Goal: Information Seeking & Learning: Learn about a topic

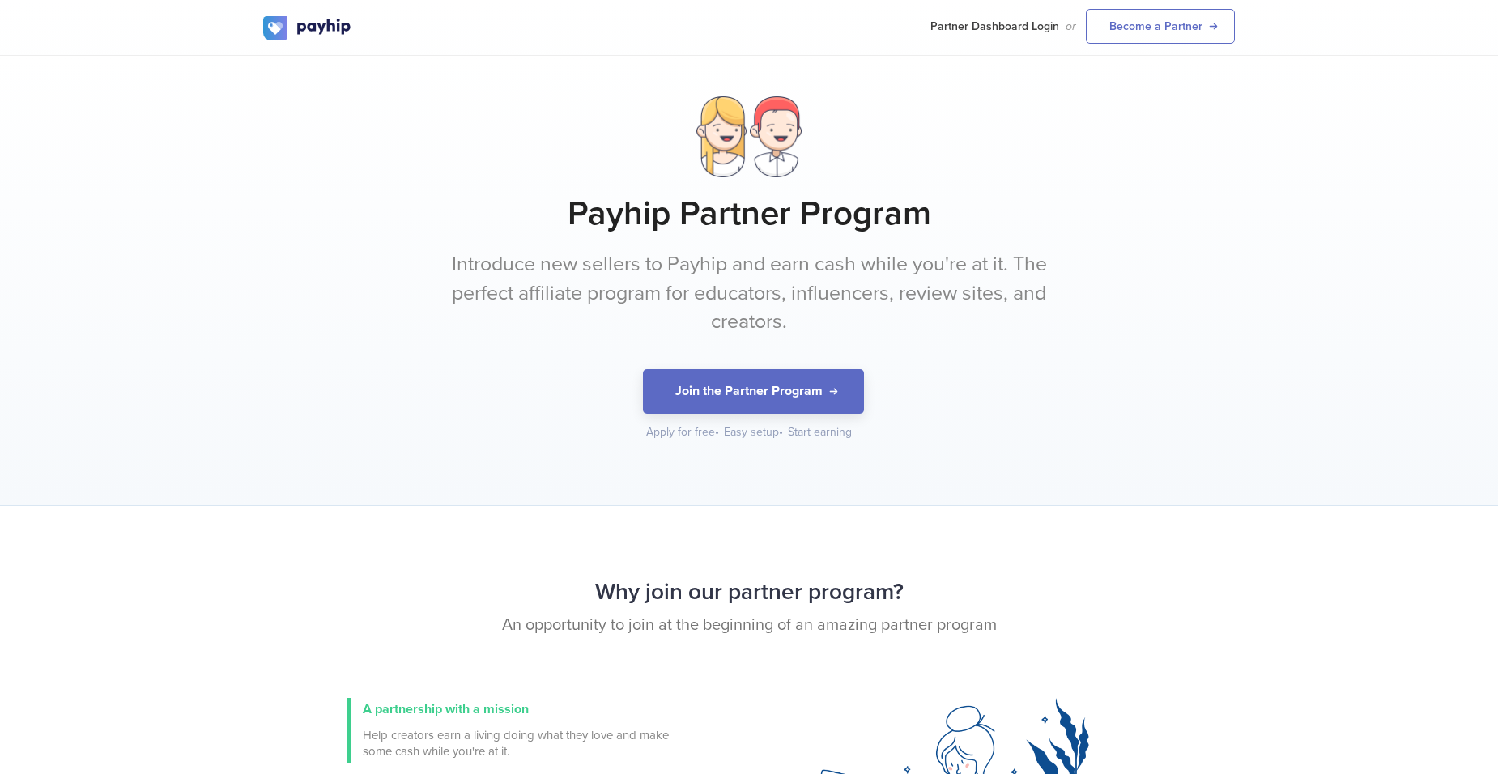
click at [696, 313] on p "Introduce new sellers to Payhip and earn cash while you're at it. The perfect a…" at bounding box center [748, 293] width 607 height 87
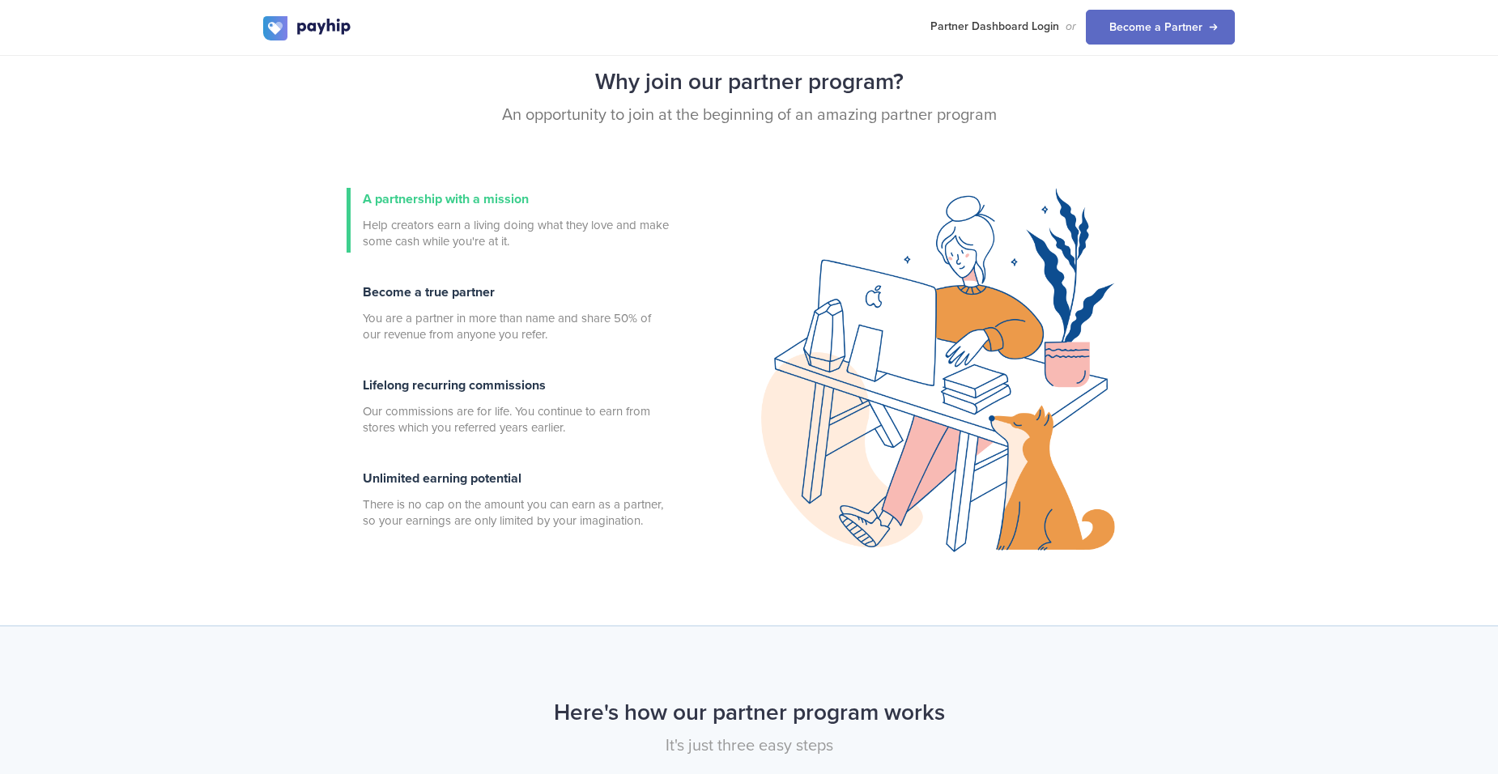
scroll to position [511, 0]
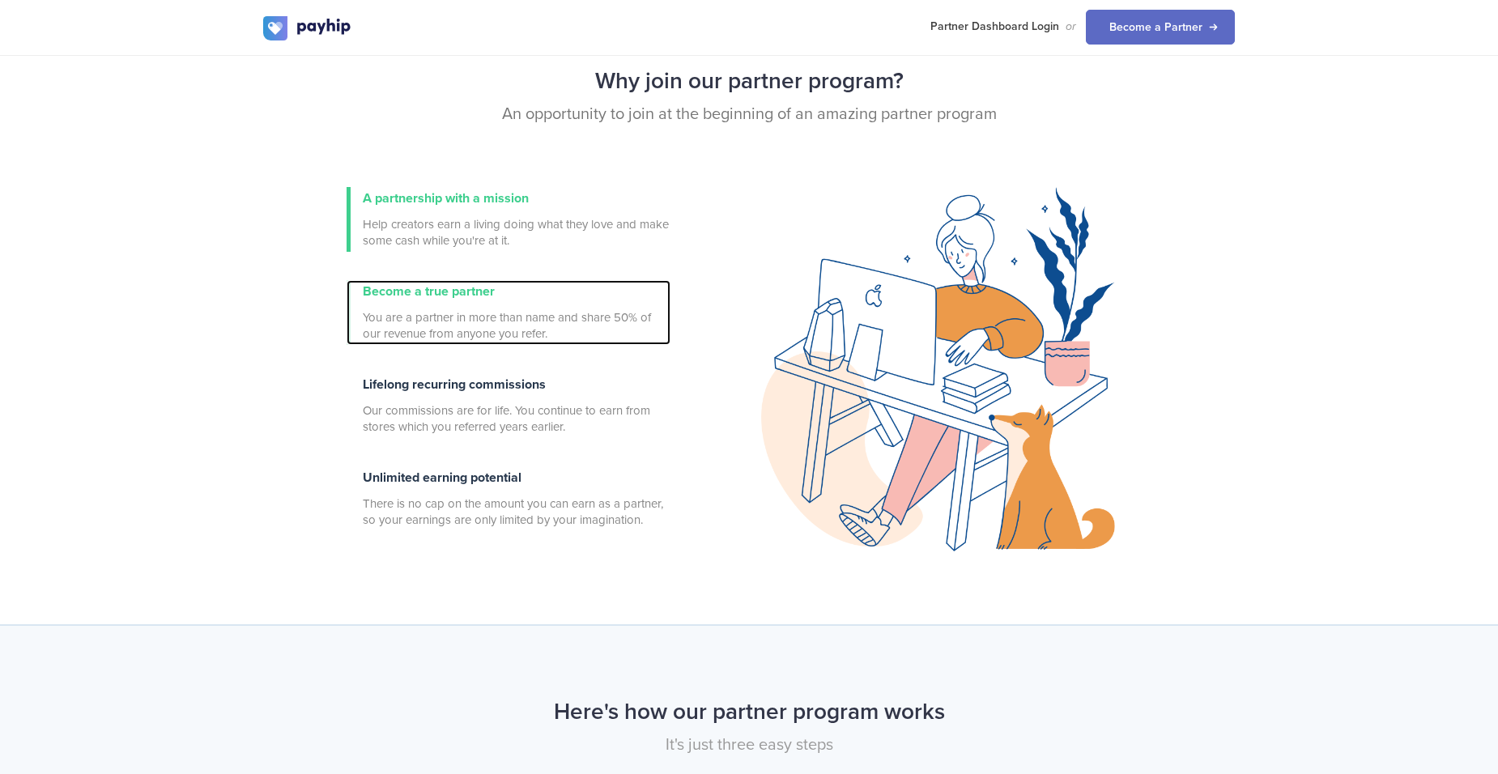
click at [505, 334] on span "You are a partner in more than name and share 50% of our revenue from anyone yo…" at bounding box center [517, 325] width 308 height 32
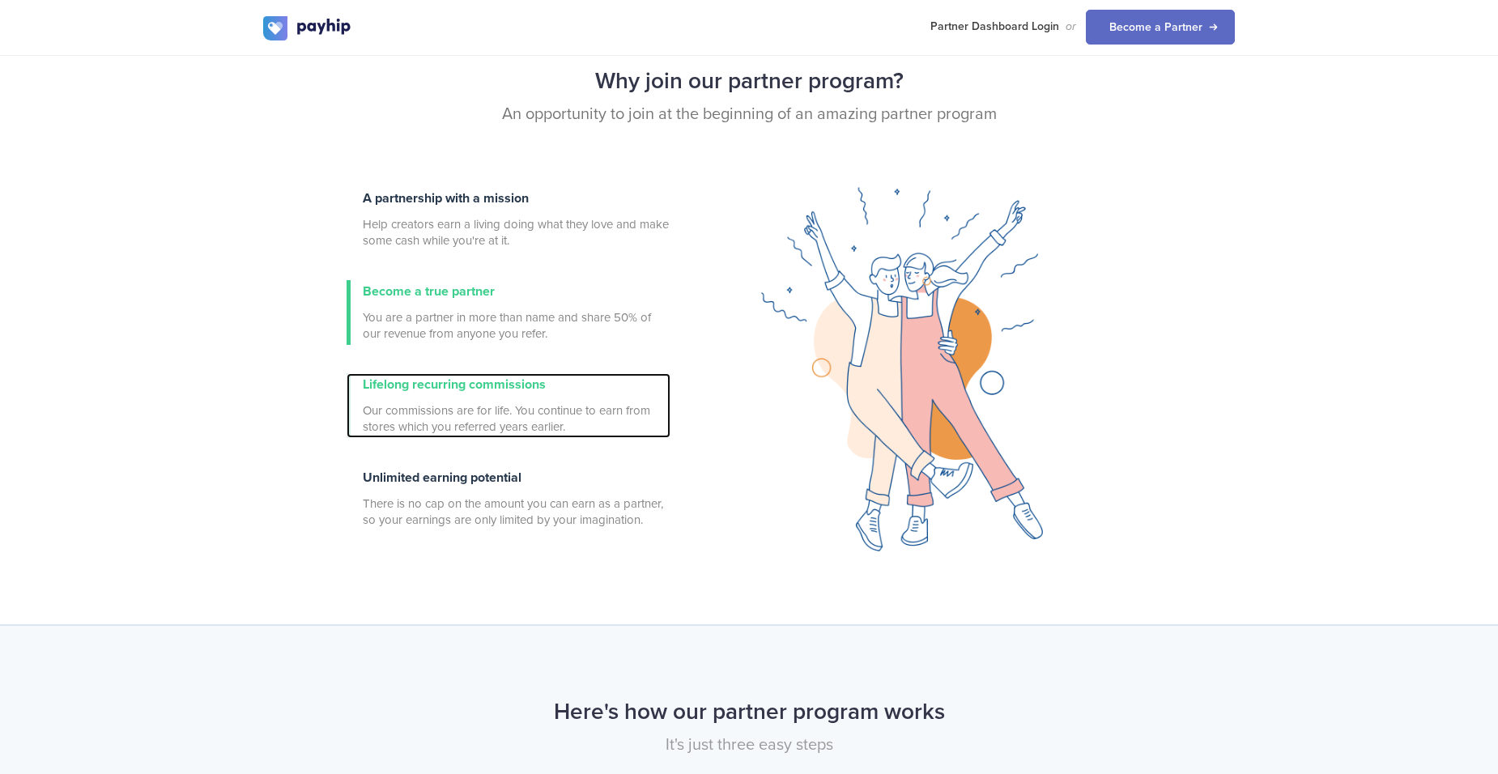
click at [493, 393] on div "Lifelong recurring commissions Our commissions are for life. You continue to ea…" at bounding box center [517, 405] width 308 height 65
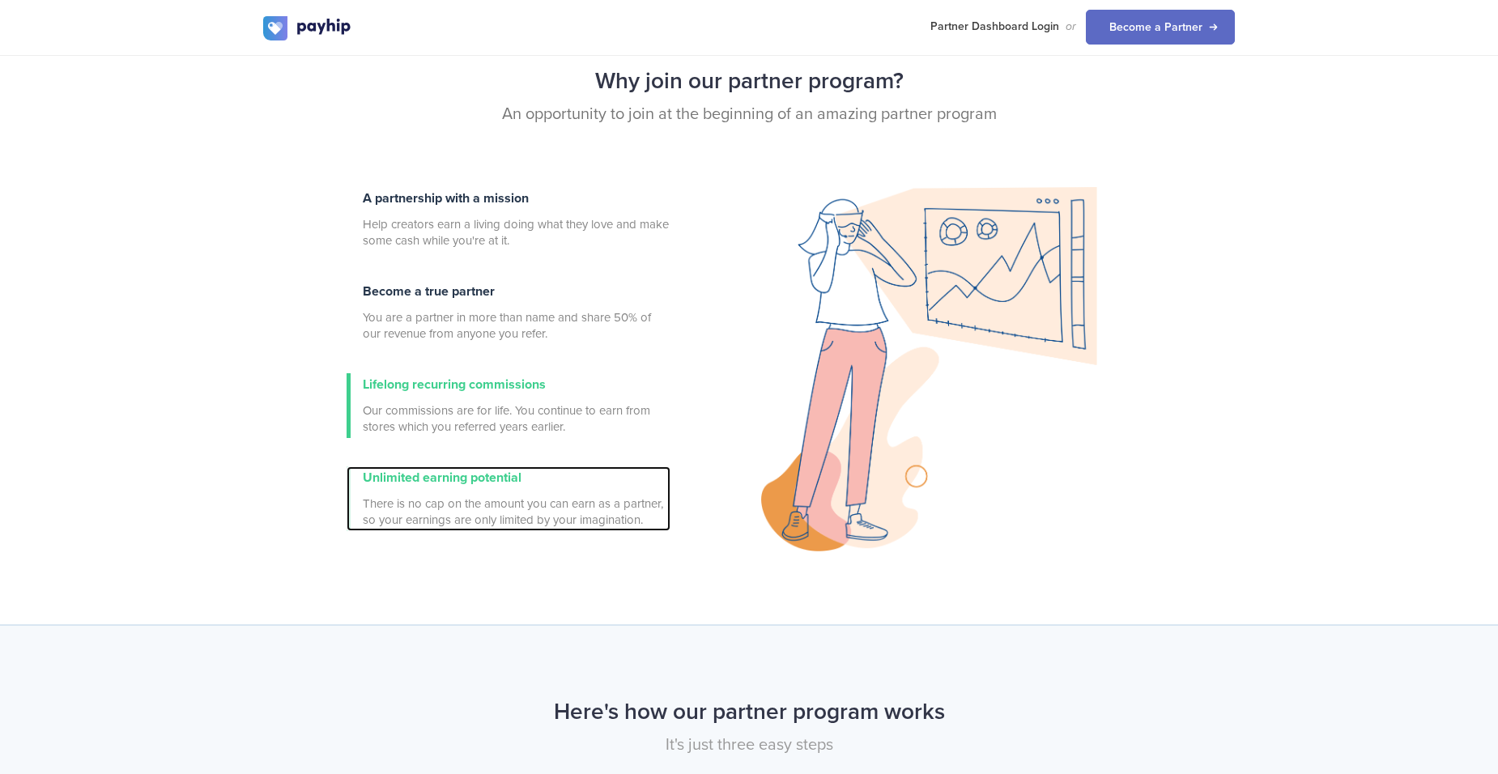
click at [543, 503] on span "There is no cap on the amount you can earn as a partner, so your earnings are o…" at bounding box center [517, 512] width 308 height 32
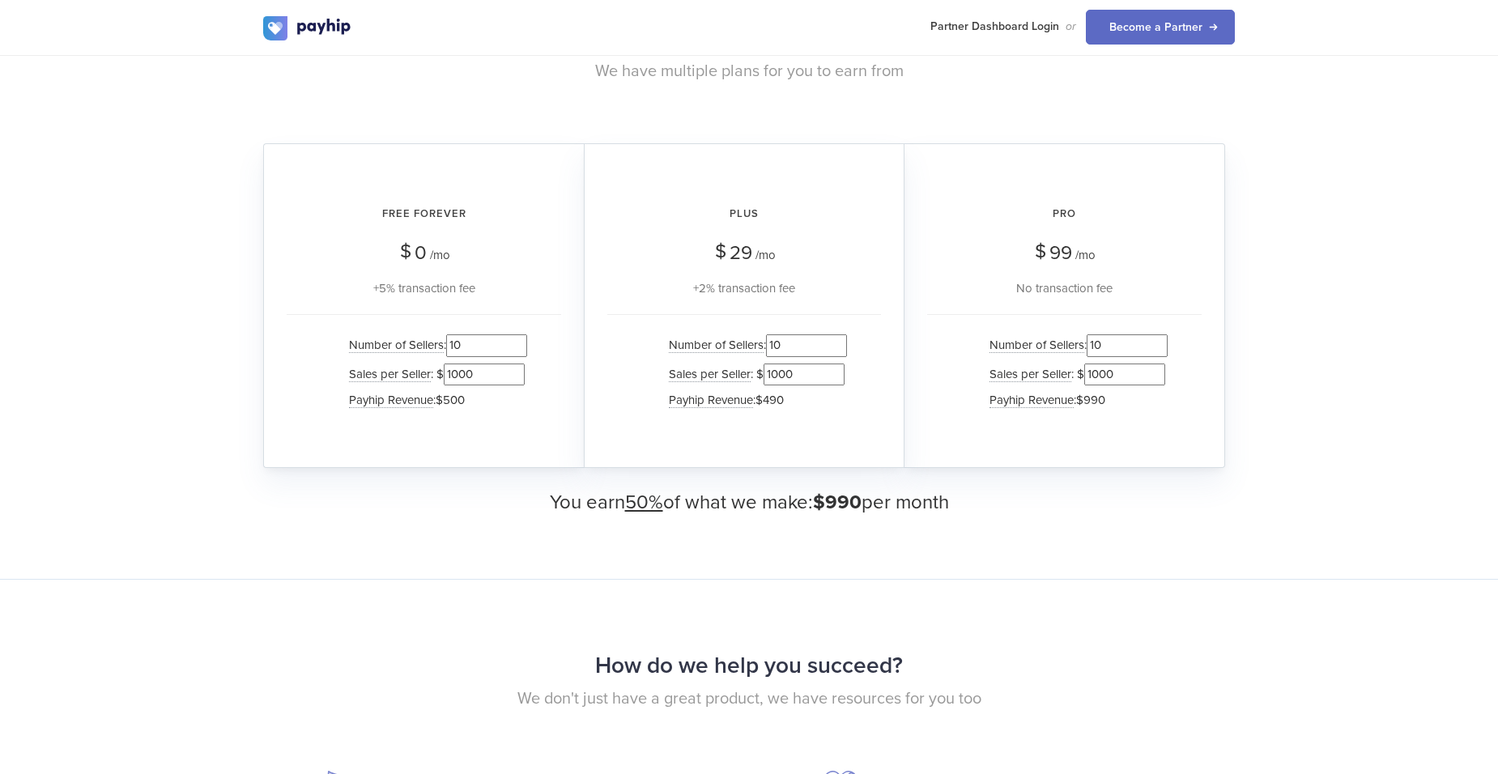
scroll to position [1534, 0]
click at [519, 343] on input "11" at bounding box center [486, 346] width 81 height 22
click at [519, 343] on input "12" at bounding box center [486, 346] width 81 height 22
click at [519, 343] on input "13" at bounding box center [486, 346] width 81 height 22
click at [519, 343] on input "14" at bounding box center [486, 346] width 81 height 22
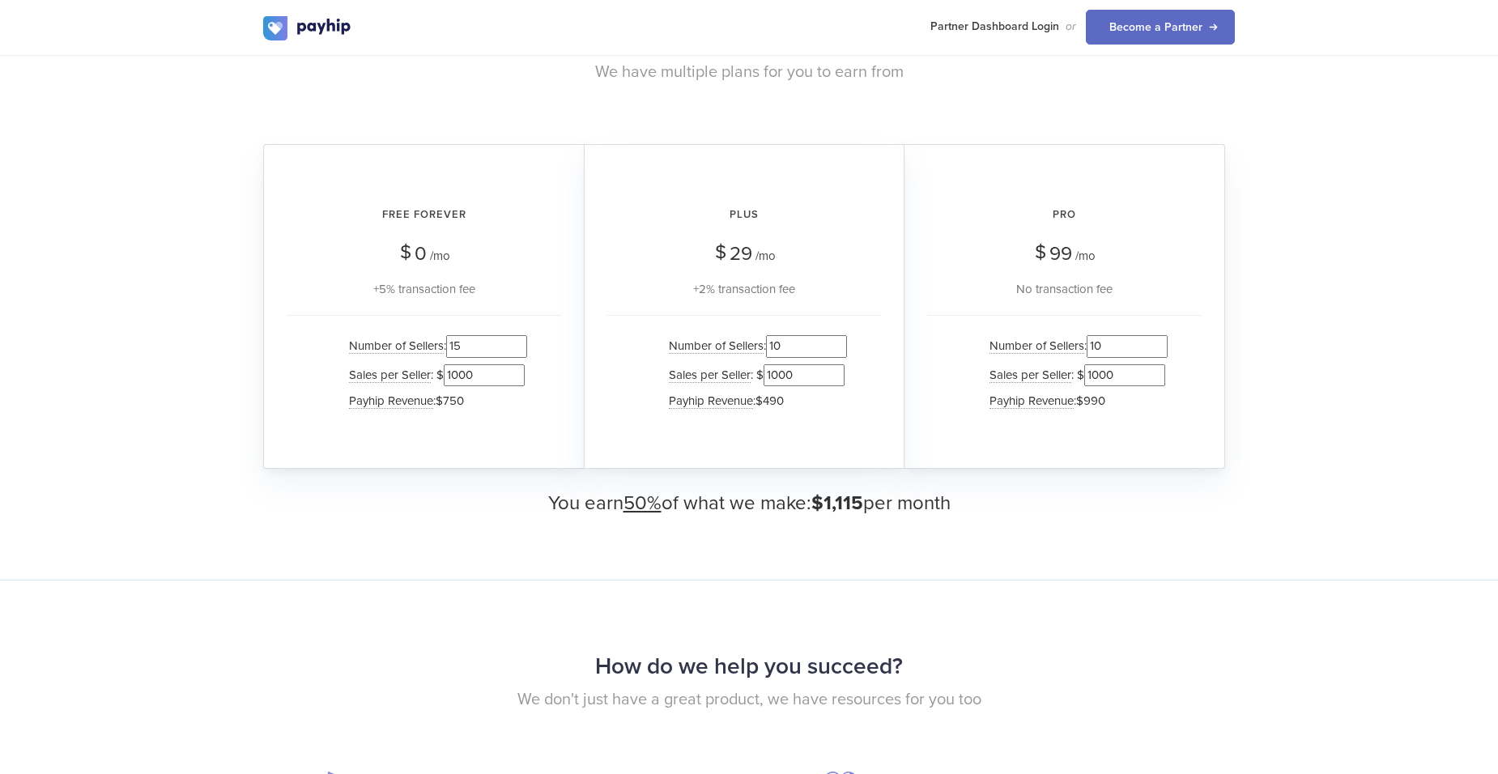
click at [519, 343] on input "15" at bounding box center [486, 346] width 81 height 22
click at [519, 343] on input "16" at bounding box center [486, 346] width 81 height 22
click at [519, 343] on input "17" at bounding box center [486, 346] width 81 height 22
click at [519, 343] on input "18" at bounding box center [486, 346] width 81 height 22
click at [519, 343] on input "19" at bounding box center [486, 346] width 81 height 22
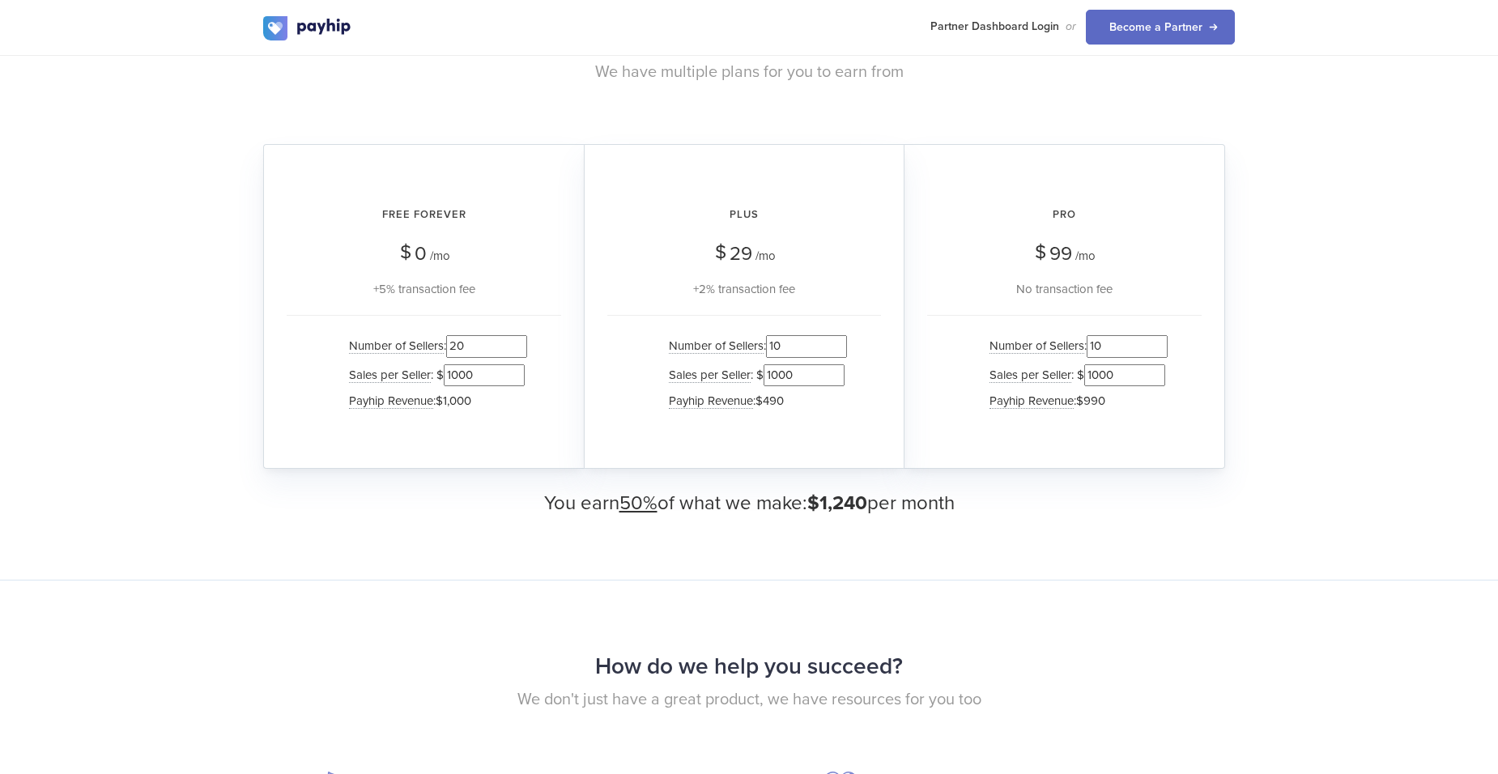
click at [519, 343] on input "20" at bounding box center [486, 346] width 81 height 22
click at [519, 343] on input "21" at bounding box center [486, 346] width 81 height 22
type input "22"
click at [519, 343] on input "22" at bounding box center [486, 346] width 81 height 22
click at [516, 373] on input "1001" at bounding box center [484, 375] width 81 height 22
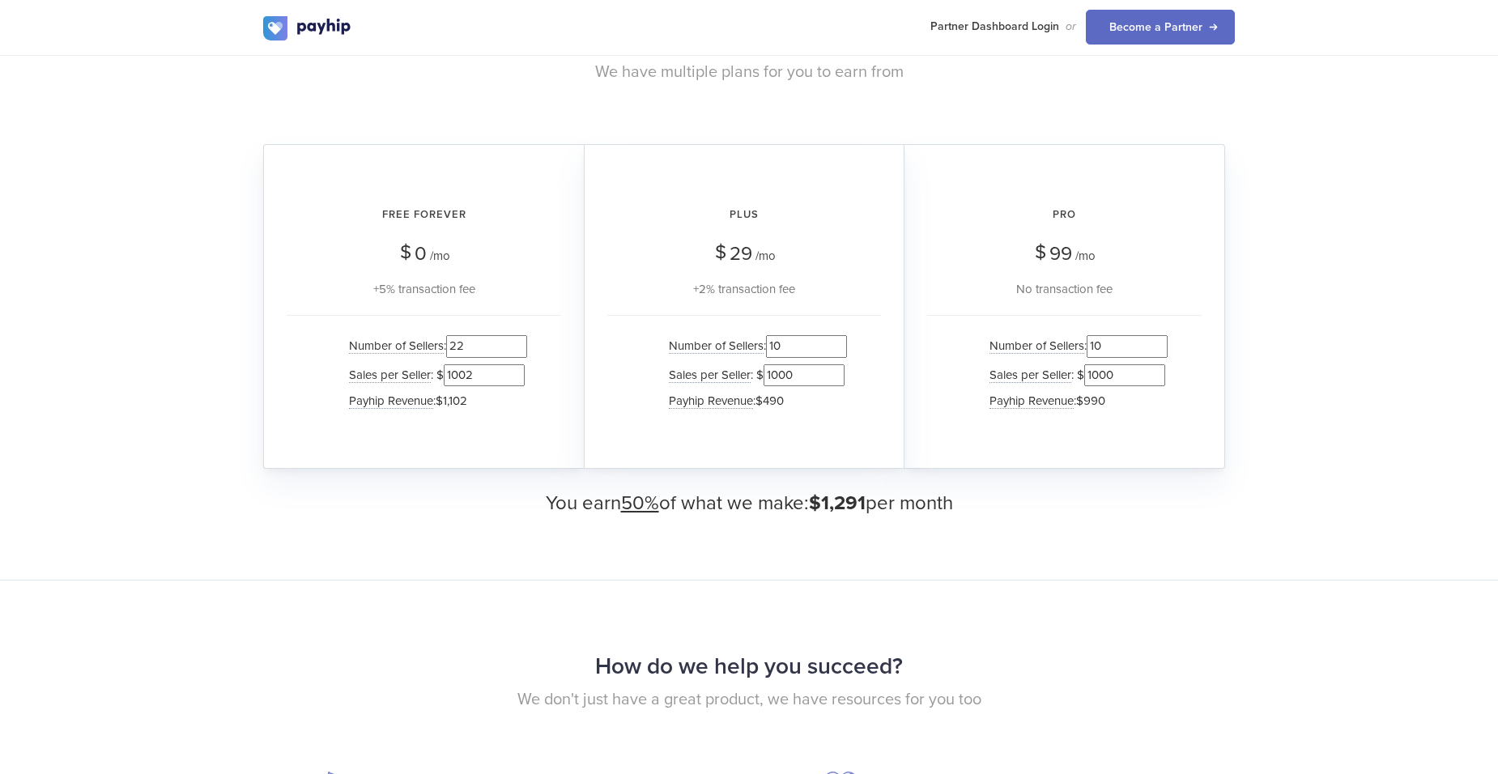
click at [516, 373] on input "1002" at bounding box center [484, 375] width 81 height 22
click at [516, 373] on input "1179" at bounding box center [484, 375] width 81 height 22
click at [516, 373] on input "1180" at bounding box center [484, 375] width 81 height 22
click at [516, 373] on input "1181" at bounding box center [484, 375] width 81 height 22
type input "1182"
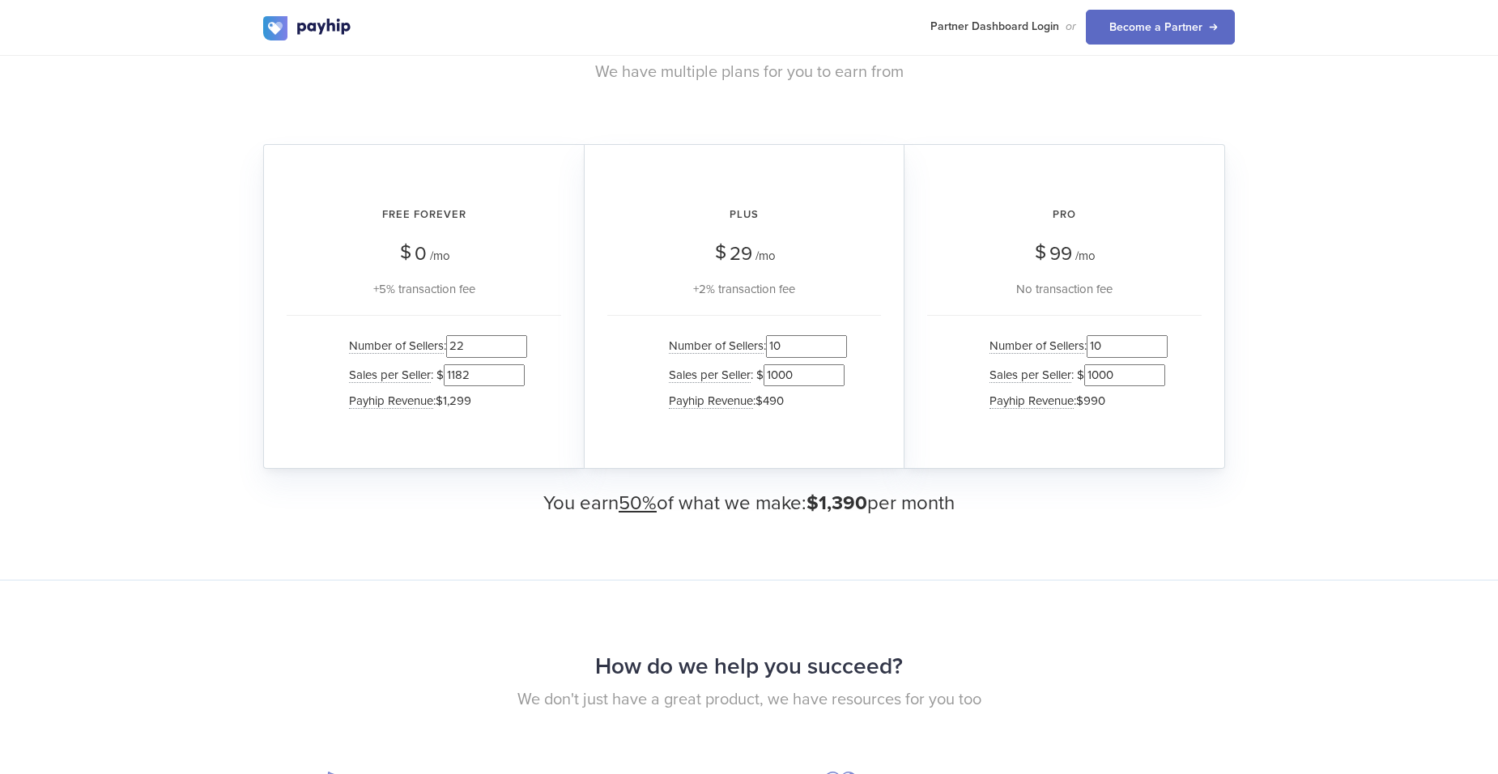
click at [516, 373] on input "1182" at bounding box center [484, 375] width 81 height 22
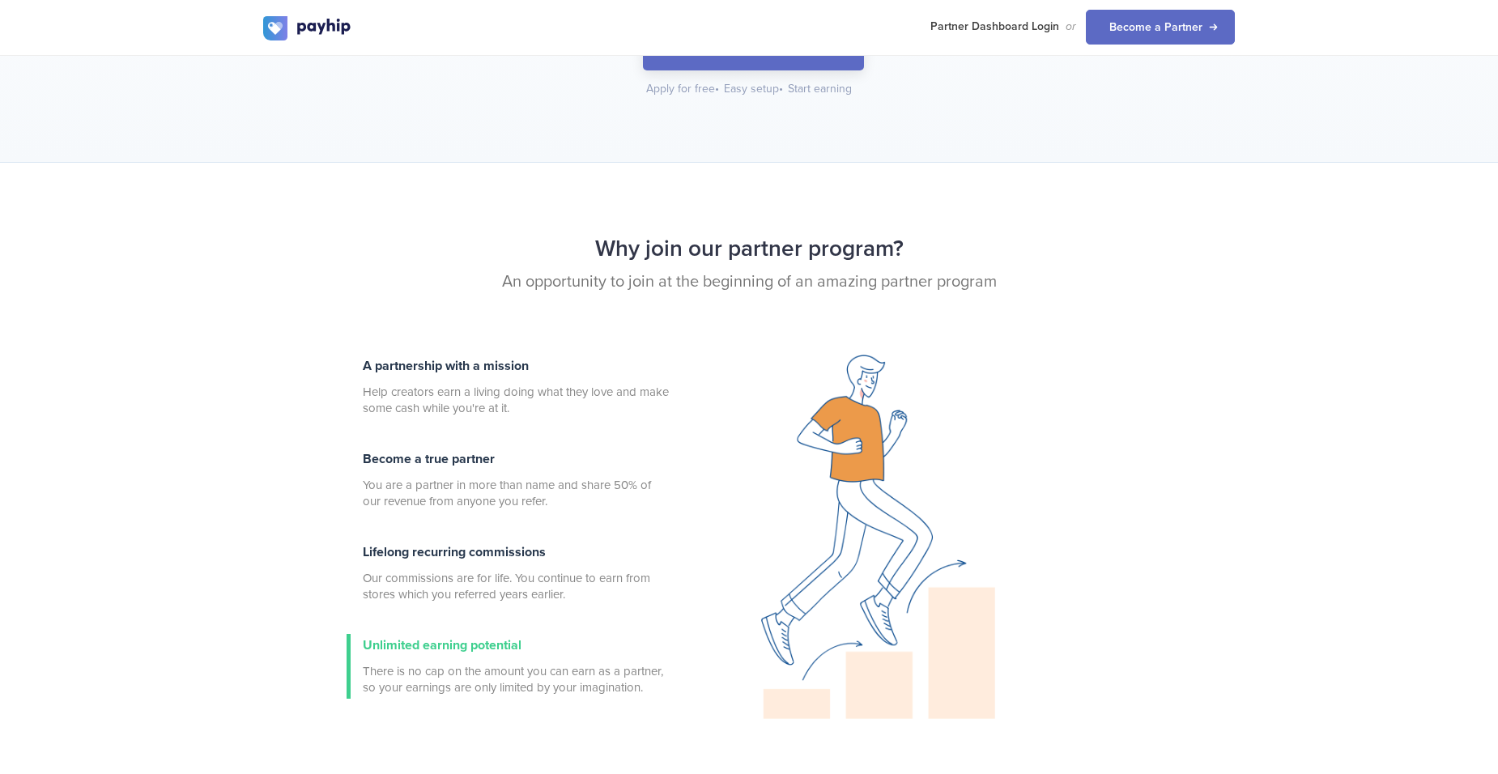
scroll to position [0, 0]
